Goal: Transaction & Acquisition: Book appointment/travel/reservation

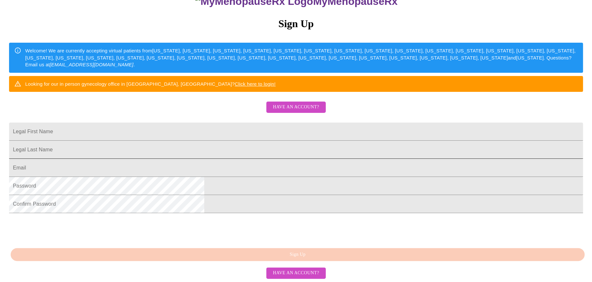
scroll to position [26, 0]
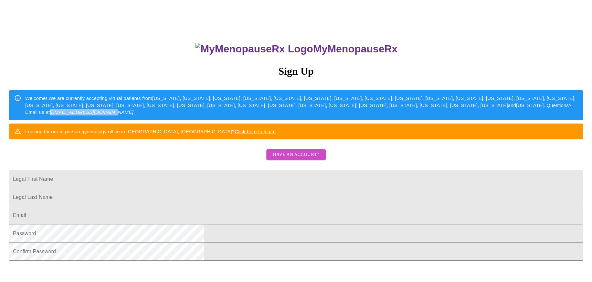
drag, startPoint x: 267, startPoint y: 127, endPoint x: 328, endPoint y: 130, distance: 60.9
click at [134, 115] on em "[EMAIL_ADDRESS][DOMAIN_NAME]" at bounding box center [92, 111] width 84 height 5
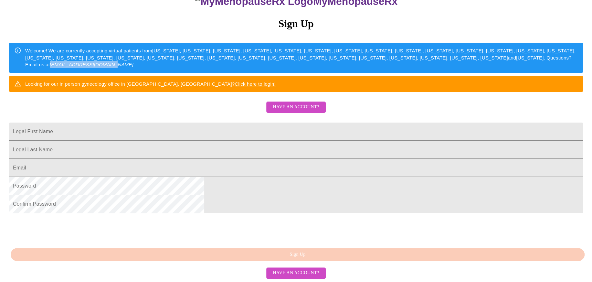
scroll to position [123, 0]
click at [242, 123] on input "Legal First Name" at bounding box center [296, 132] width 574 height 18
type input "[PERSON_NAME]"
type input "Cook"
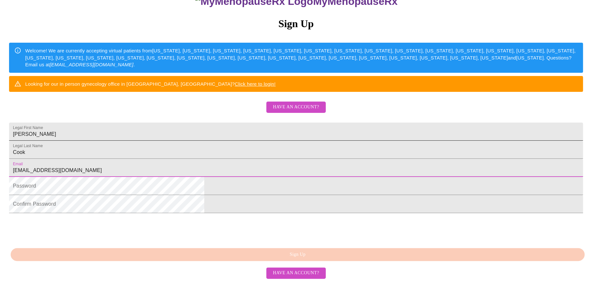
type input "[EMAIL_ADDRESS][DOMAIN_NAME]"
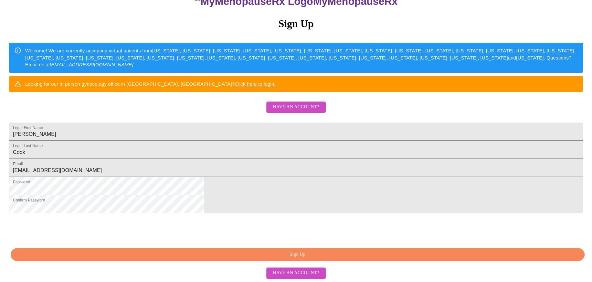
click at [417, 253] on html "MyMenopauseRx Sign Up Welcome! We are currently accepting virtual patients from…" at bounding box center [296, 97] width 592 height 343
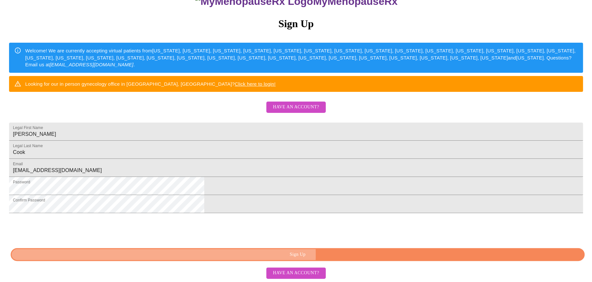
click at [353, 255] on span "Sign Up" at bounding box center [297, 255] width 559 height 8
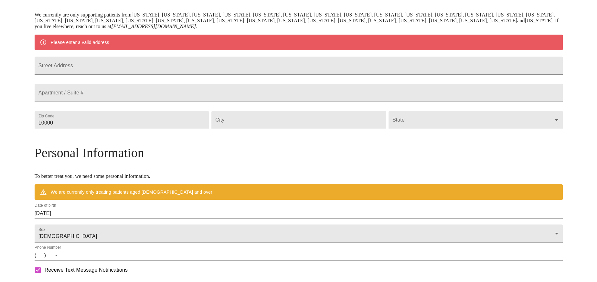
scroll to position [98, 0]
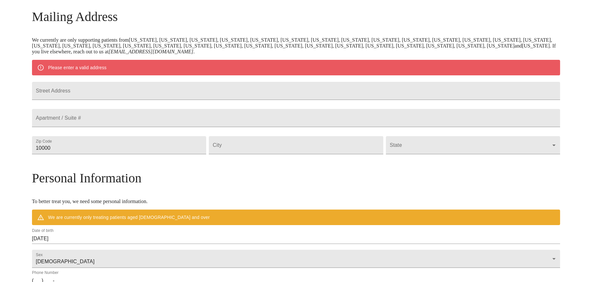
click at [67, 40] on div "MyMenopauseRx Welcome to MyMenopauseRx Since it's your first time here, you'll …" at bounding box center [296, 157] width 528 height 504
click at [50, 127] on div "MyMenopauseRx Welcome to MyMenopauseRx Since it's your first time here, you'll …" at bounding box center [296, 157] width 528 height 504
click at [157, 91] on input "Street Address" at bounding box center [296, 91] width 528 height 18
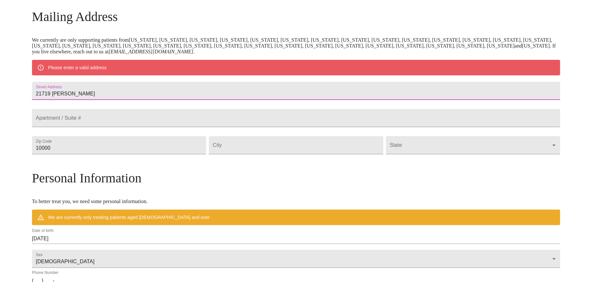
type input "21719 [PERSON_NAME]"
type input "77388"
type input "Spring"
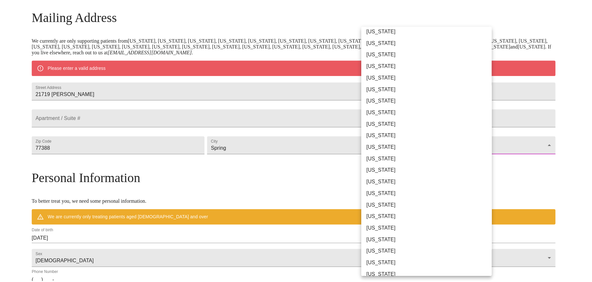
scroll to position [259, 0]
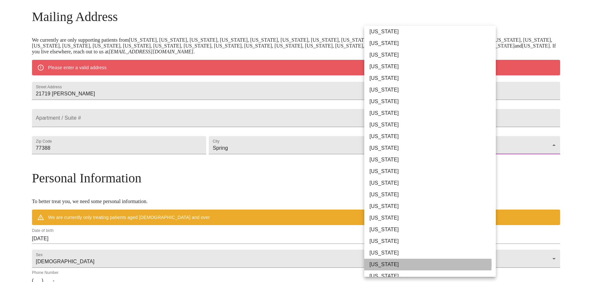
click at [416, 264] on li "[US_STATE]" at bounding box center [432, 265] width 136 height 12
type input "[US_STATE]"
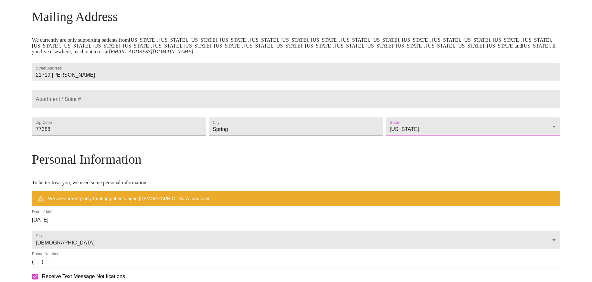
click at [524, 142] on div "MyMenopauseRx Welcome to MyMenopauseRx Since it's your first time here, you'll …" at bounding box center [296, 147] width 528 height 485
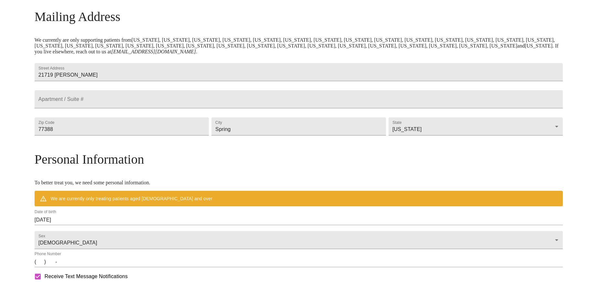
scroll to position [226, 0]
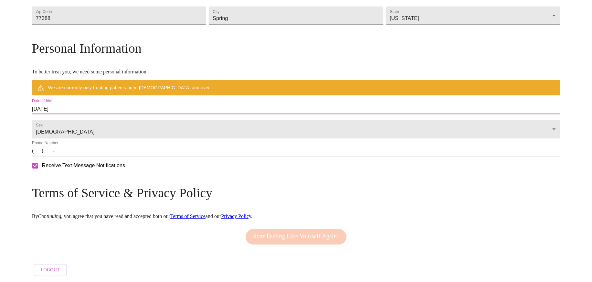
drag, startPoint x: 100, startPoint y: 102, endPoint x: 79, endPoint y: 103, distance: 20.7
click at [80, 103] on div "MyMenopauseRx Welcome to MyMenopauseRx Since it's your first time here, you'll …" at bounding box center [296, 36] width 528 height 485
click at [118, 104] on input "[DATE]" at bounding box center [296, 109] width 528 height 10
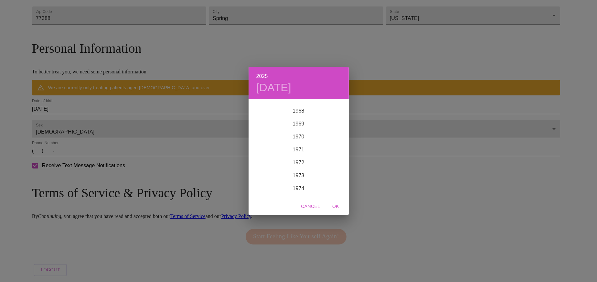
scroll to position [912, 0]
click at [299, 189] on div "1976" at bounding box center [299, 191] width 100 height 13
click at [334, 134] on div "Jun" at bounding box center [331, 137] width 33 height 24
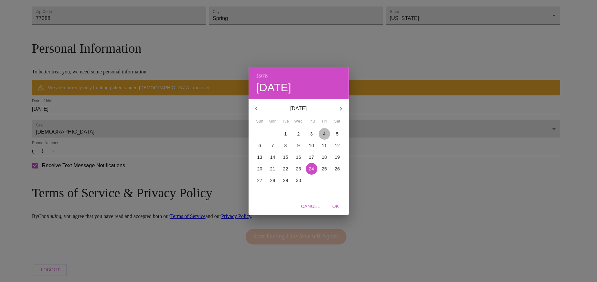
click at [322, 133] on span "4" at bounding box center [325, 134] width 12 height 6
click at [335, 203] on span "OK" at bounding box center [336, 206] width 16 height 8
type input "[DATE]"
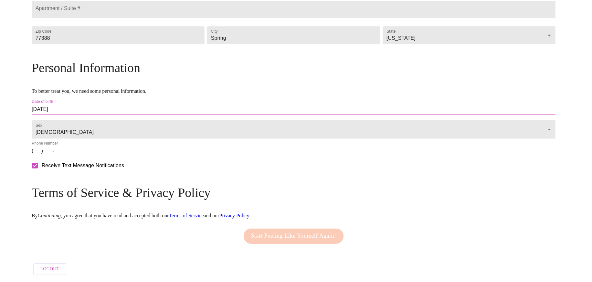
scroll to position [208, 0]
click at [106, 147] on div "Phone Number (   )    -" at bounding box center [296, 149] width 528 height 16
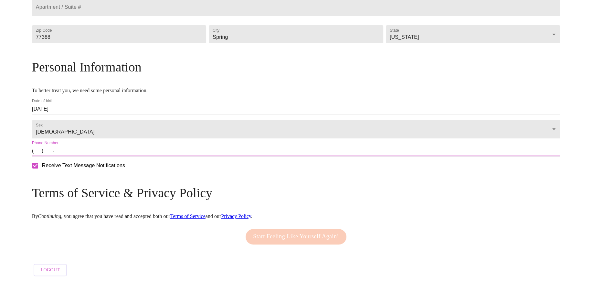
click at [102, 151] on input "(   )    -" at bounding box center [296, 151] width 528 height 10
type input "[PHONE_NUMBER]"
click at [283, 233] on span "Start Feeling Like Yourself Again!" at bounding box center [296, 237] width 86 height 10
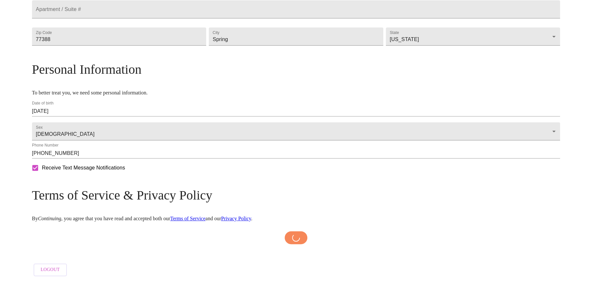
scroll to position [205, 0]
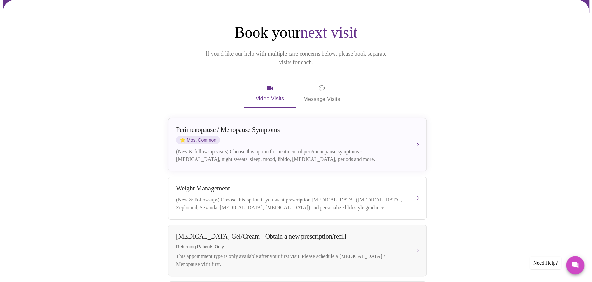
scroll to position [47, 0]
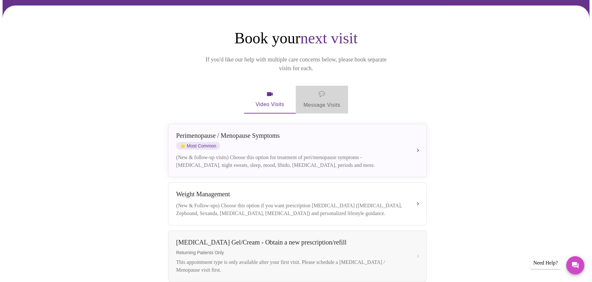
click at [319, 90] on span "💬 Message Visits" at bounding box center [322, 100] width 37 height 20
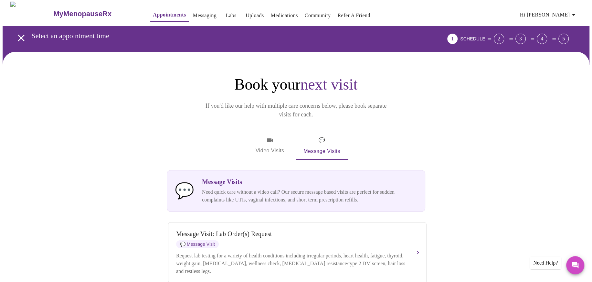
scroll to position [0, 0]
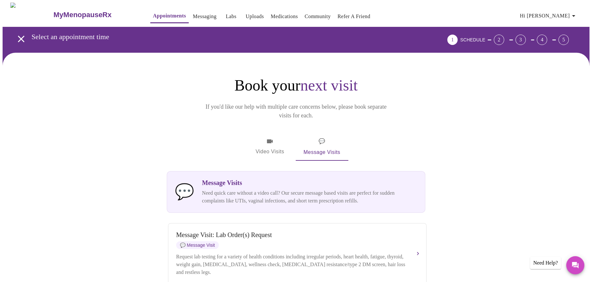
click at [276, 137] on span "Video Visits" at bounding box center [270, 146] width 36 height 19
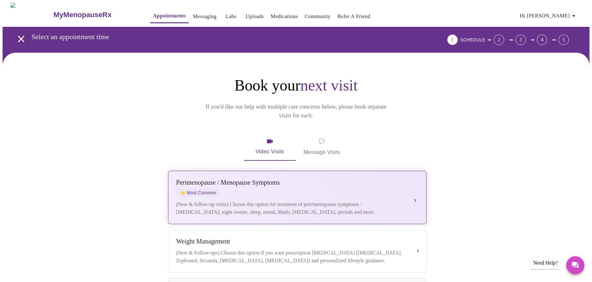
click at [289, 190] on div "[MEDICAL_DATA] / Menopause Symptoms ⭐ Most Common (New & follow-up visits) Choo…" at bounding box center [297, 197] width 243 height 37
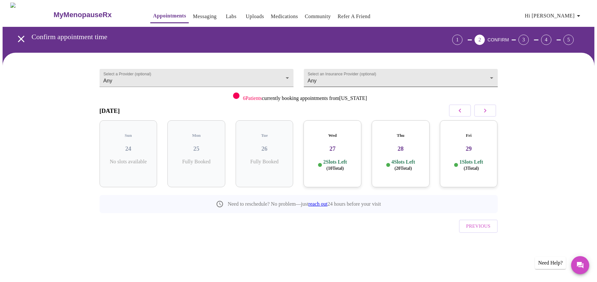
click at [354, 77] on body "MyMenopauseRx Appointments Messaging Labs Uploads Medications Community Refer a…" at bounding box center [299, 134] width 592 height 263
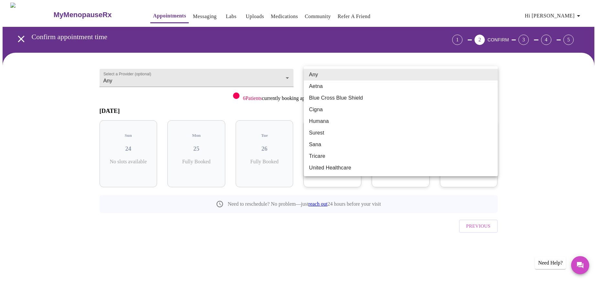
click at [317, 74] on li "Any" at bounding box center [401, 75] width 194 height 12
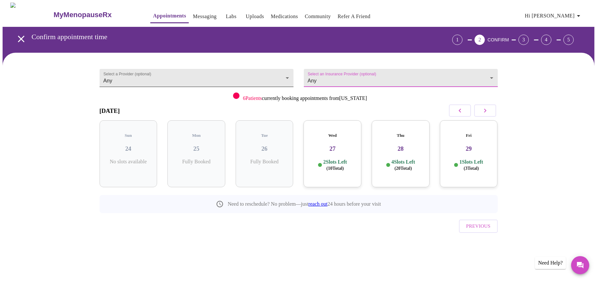
click at [225, 78] on body "MyMenopauseRx Appointments Messaging Labs Uploads Medications Community Refer a…" at bounding box center [299, 134] width 592 height 263
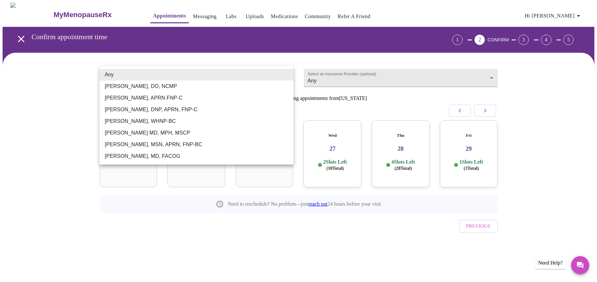
click at [54, 99] on div at bounding box center [298, 141] width 597 height 282
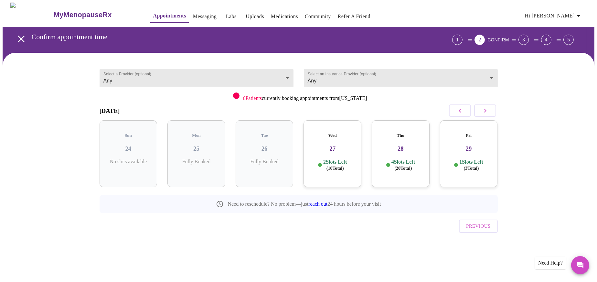
click at [323, 152] on div "Wed 27 2 Slots Left ( 10 Total)" at bounding box center [333, 153] width 58 height 67
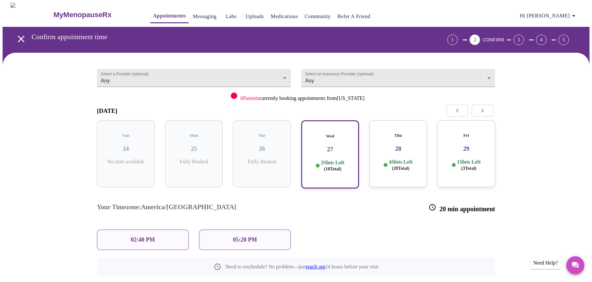
click at [385, 145] on h3 "28" at bounding box center [399, 148] width 48 height 7
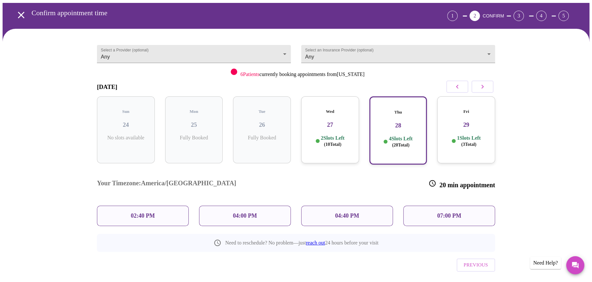
scroll to position [24, 0]
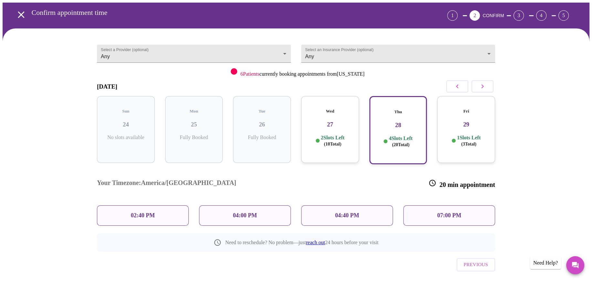
click at [142, 212] on p "02:40 PM" at bounding box center [143, 215] width 24 height 7
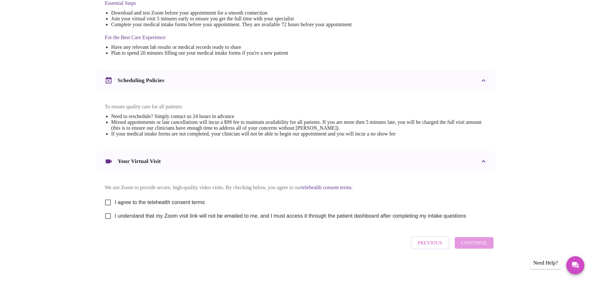
scroll to position [186, 0]
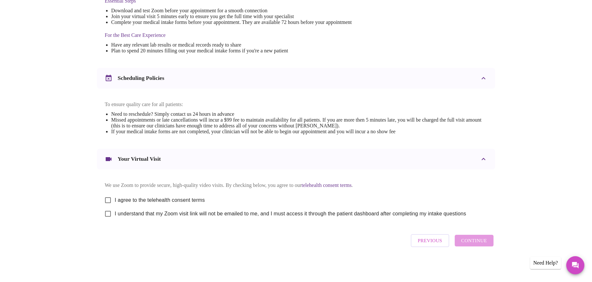
click at [111, 197] on input "I agree to the telehealth consent terms" at bounding box center [108, 200] width 14 height 14
checkbox input "true"
click at [110, 210] on input "I understand that my Zoom visit link will not be emailed to me, and I must acce…" at bounding box center [108, 214] width 14 height 14
checkbox input "true"
click at [470, 242] on span "Continue" at bounding box center [474, 240] width 26 height 8
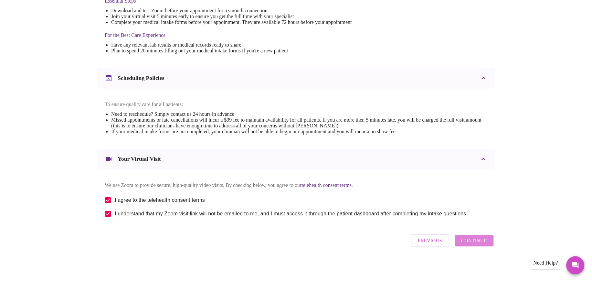
scroll to position [0, 0]
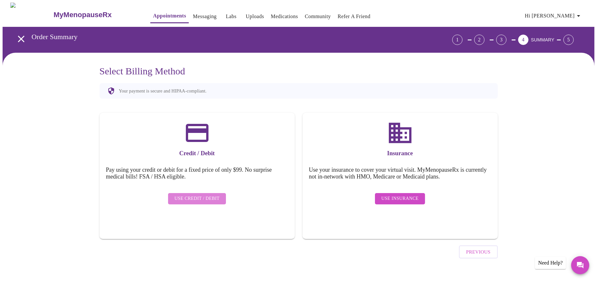
click at [203, 195] on span "Use Credit / Debit" at bounding box center [197, 199] width 45 height 8
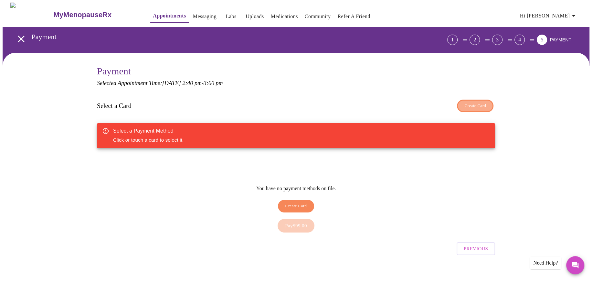
click at [482, 103] on span "Create Card" at bounding box center [476, 105] width 22 height 7
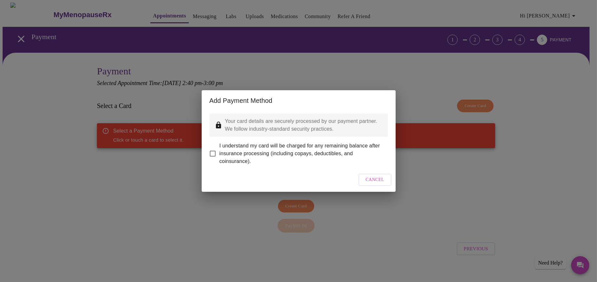
click at [210, 149] on input "I understand my card will be charged for any remaining balance after insurance …" at bounding box center [213, 154] width 14 height 14
checkbox input "true"
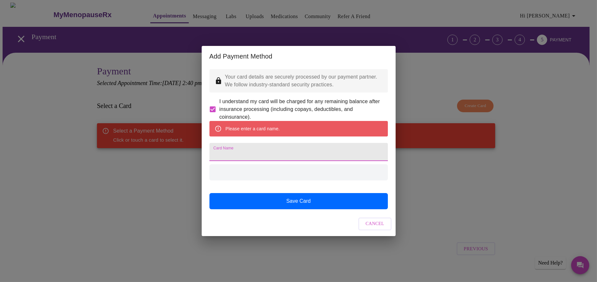
click at [238, 152] on input "Card Name" at bounding box center [299, 152] width 179 height 18
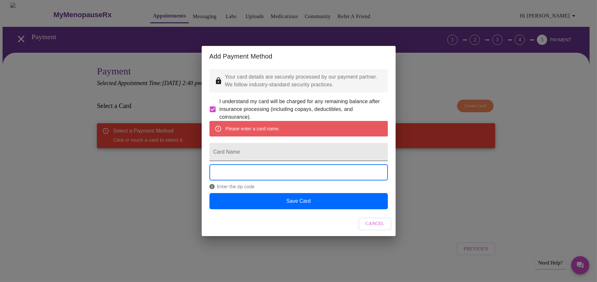
click at [325, 150] on input "Card Name" at bounding box center [299, 152] width 179 height 18
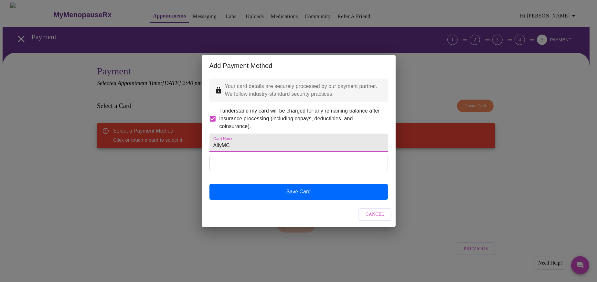
type input "AllyMC"
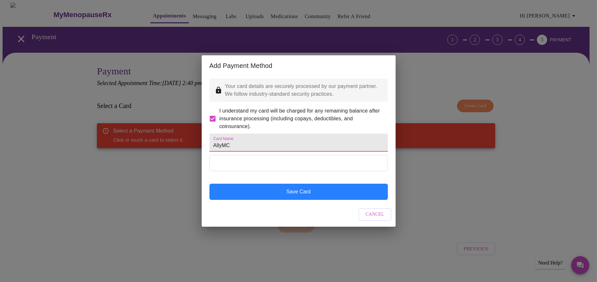
drag, startPoint x: 291, startPoint y: 210, endPoint x: 291, endPoint y: 206, distance: 3.6
click at [291, 202] on div "Your card details are securely processed by our payment partner. We follow indu…" at bounding box center [299, 139] width 194 height 126
drag, startPoint x: 291, startPoint y: 199, endPoint x: 287, endPoint y: 203, distance: 5.7
click at [287, 200] on button "Save Card" at bounding box center [299, 192] width 179 height 16
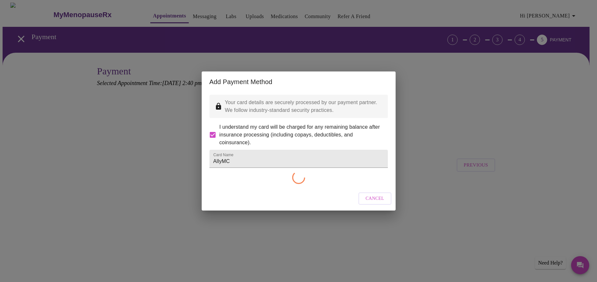
checkbox input "false"
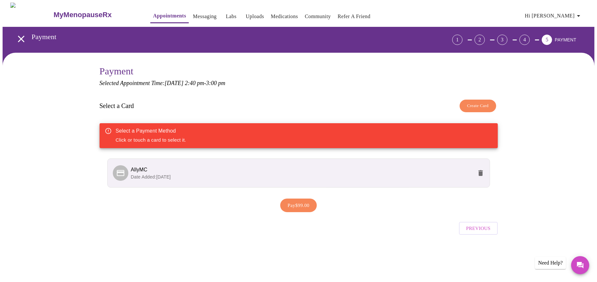
click at [202, 171] on span "AllyMC" at bounding box center [302, 170] width 342 height 8
click at [145, 167] on span "AllyMC" at bounding box center [139, 169] width 17 height 5
click at [302, 207] on span "Pay $99.00" at bounding box center [299, 205] width 22 height 8
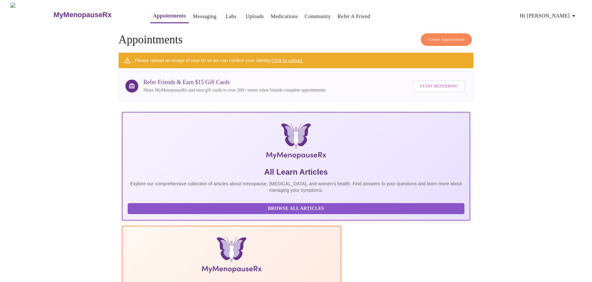
click at [288, 59] on link "Click to upload." at bounding box center [288, 60] width 32 height 5
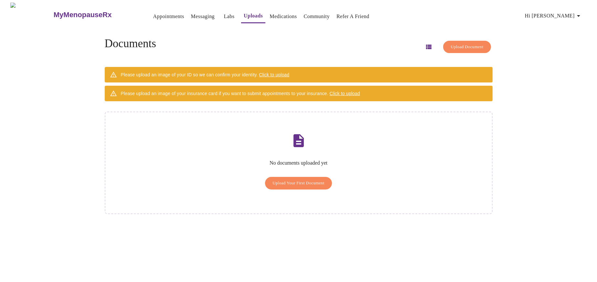
click at [279, 72] on span "Click to upload" at bounding box center [274, 74] width 30 height 5
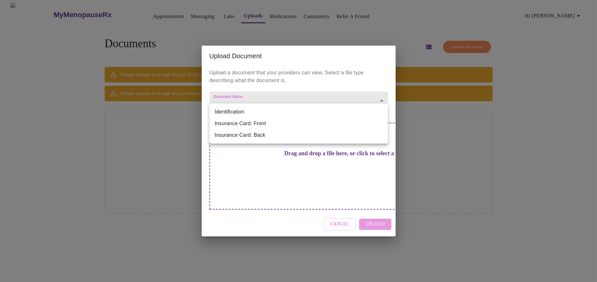
click at [291, 108] on body "MyMenopauseRx Appointments Messaging Labs Uploads Medications Community Refer a…" at bounding box center [299, 144] width 592 height 282
click at [290, 113] on li "Identification" at bounding box center [299, 112] width 179 height 12
type input "Identification"
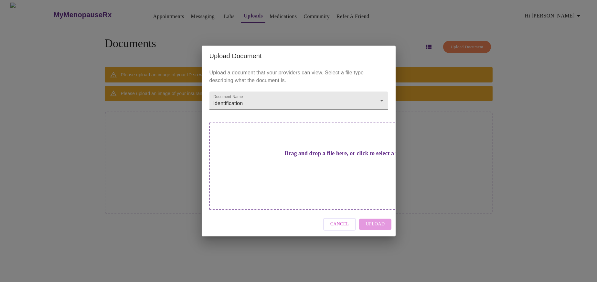
click at [289, 157] on h3 "Drag and drop a file here, or click to select a file" at bounding box center [344, 153] width 179 height 7
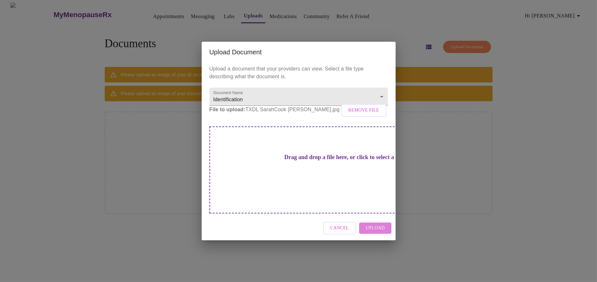
click at [384, 224] on span "Upload" at bounding box center [375, 228] width 19 height 8
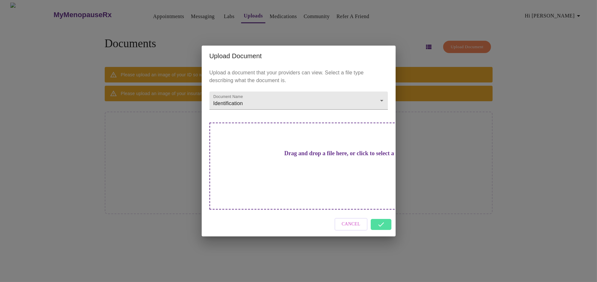
click at [383, 212] on div "Cancel" at bounding box center [299, 224] width 194 height 24
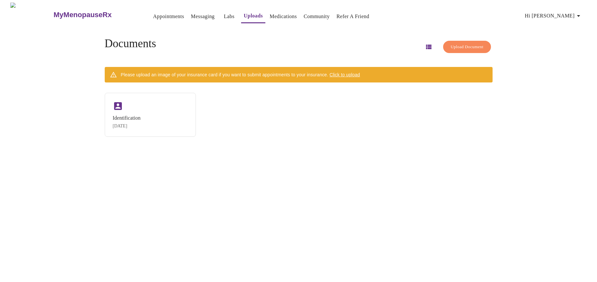
click at [224, 15] on link "Labs" at bounding box center [229, 16] width 11 height 9
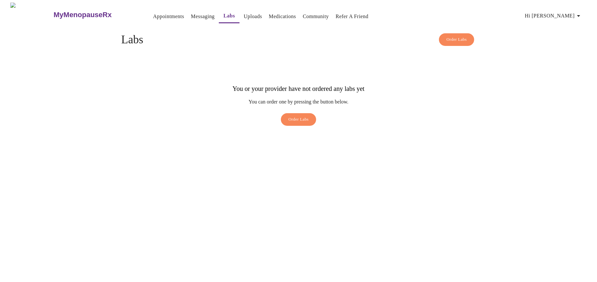
click at [269, 14] on link "Medications" at bounding box center [282, 16] width 27 height 9
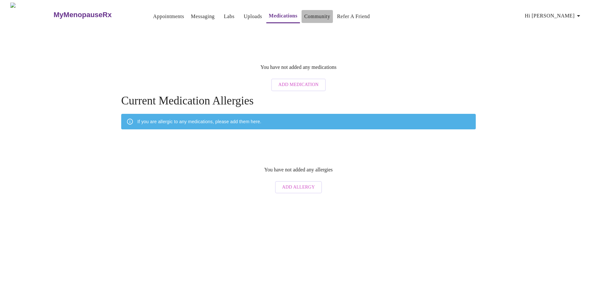
click at [305, 17] on link "Community" at bounding box center [317, 16] width 26 height 9
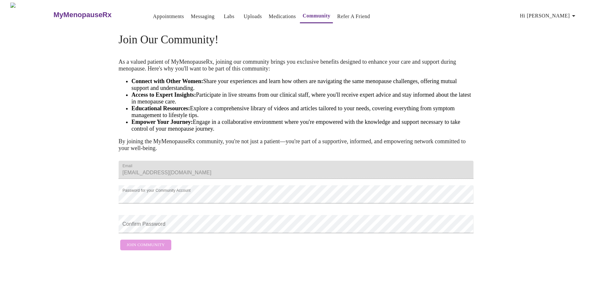
click at [191, 16] on link "Messaging" at bounding box center [203, 16] width 24 height 9
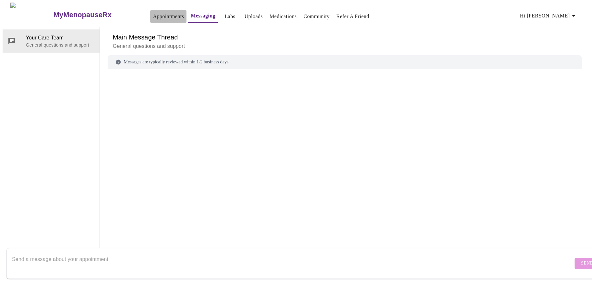
click at [153, 15] on link "Appointments" at bounding box center [168, 16] width 31 height 9
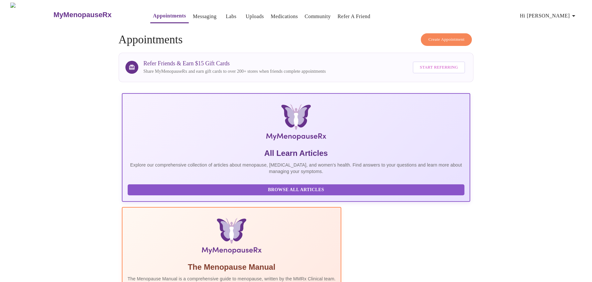
drag, startPoint x: 352, startPoint y: 0, endPoint x: 67, endPoint y: 114, distance: 307.1
